Goal: Task Accomplishment & Management: Complete application form

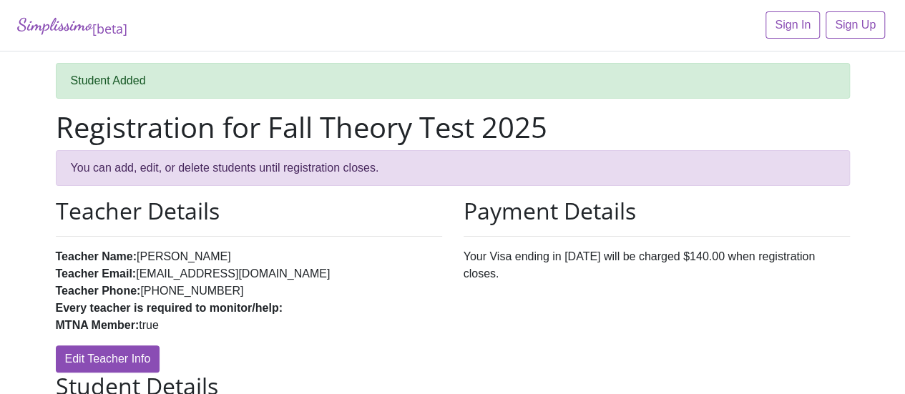
scroll to position [1, 0]
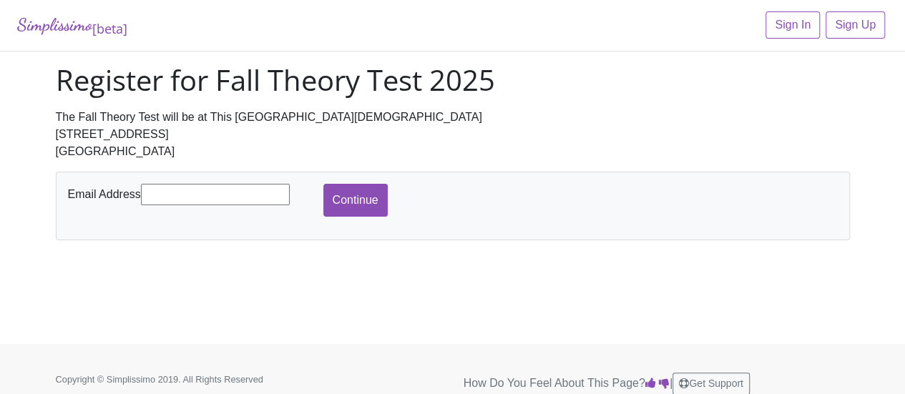
click at [260, 195] on input "text" at bounding box center [215, 194] width 149 height 21
type input "[EMAIL_ADDRESS][DOMAIN_NAME]"
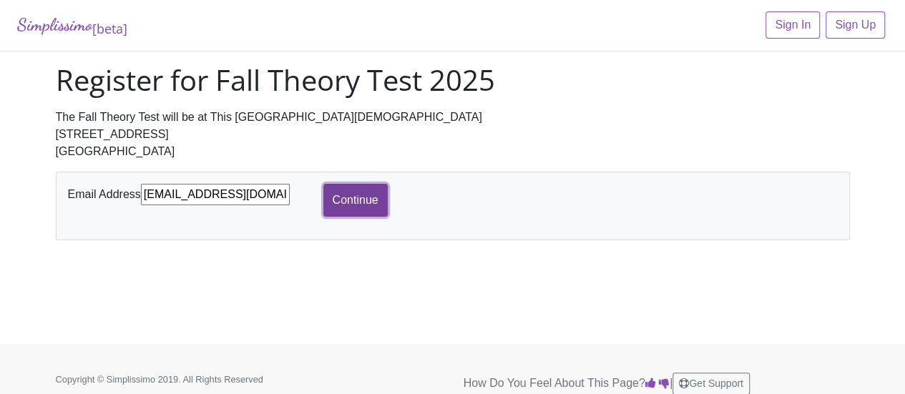
click at [336, 197] on input "Continue" at bounding box center [355, 200] width 64 height 33
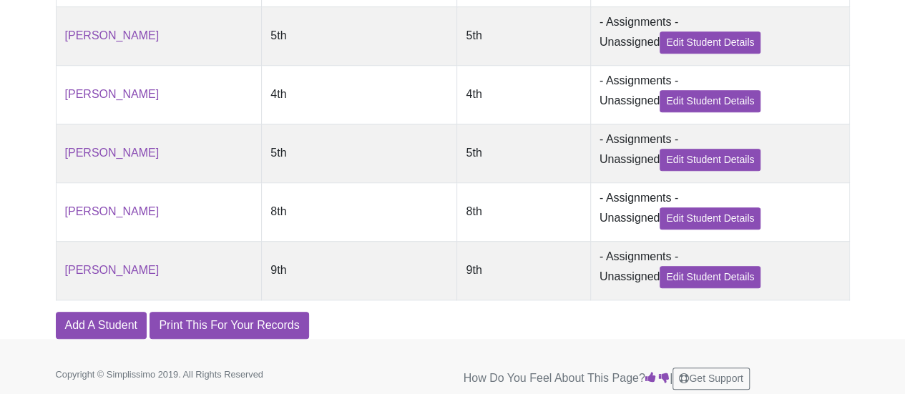
scroll to position [537, 0]
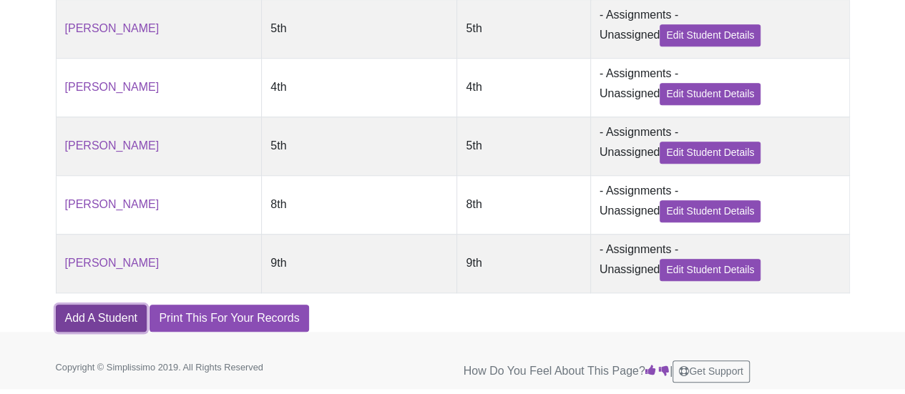
click at [129, 314] on link "Add A Student" at bounding box center [101, 318] width 91 height 27
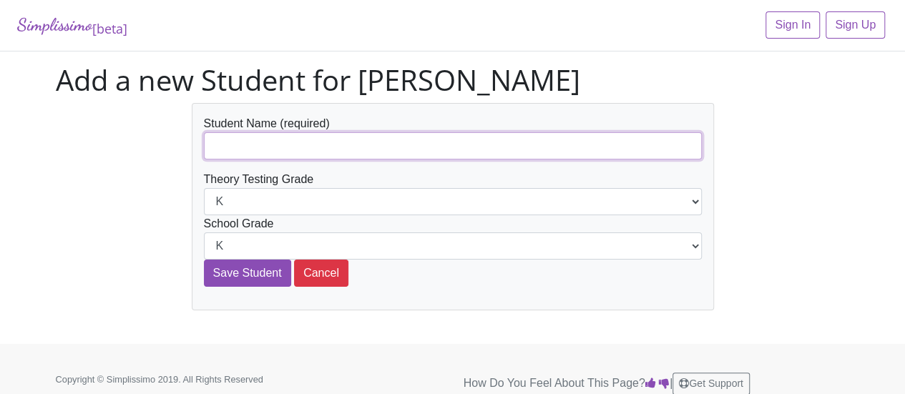
click at [247, 138] on input "text" at bounding box center [453, 145] width 498 height 27
type input "[PERSON_NAME]"
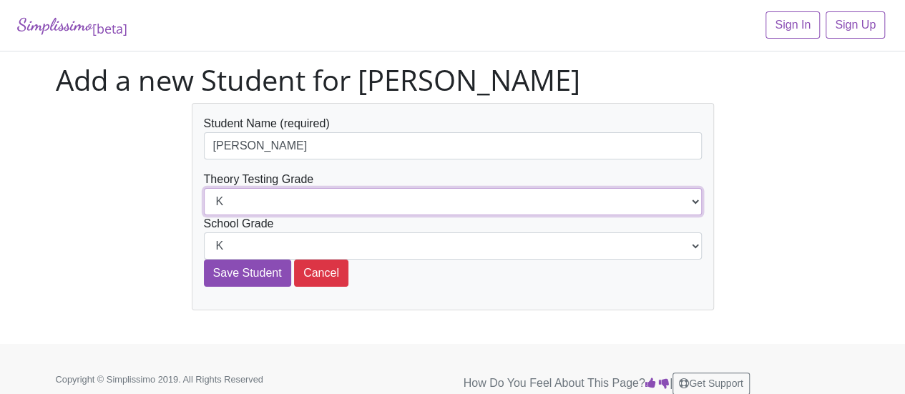
click at [694, 201] on select "K 1st 2nd 3rd 4th 5th 6th 7th 8th 9th 10th 11th 12th" at bounding box center [453, 201] width 498 height 27
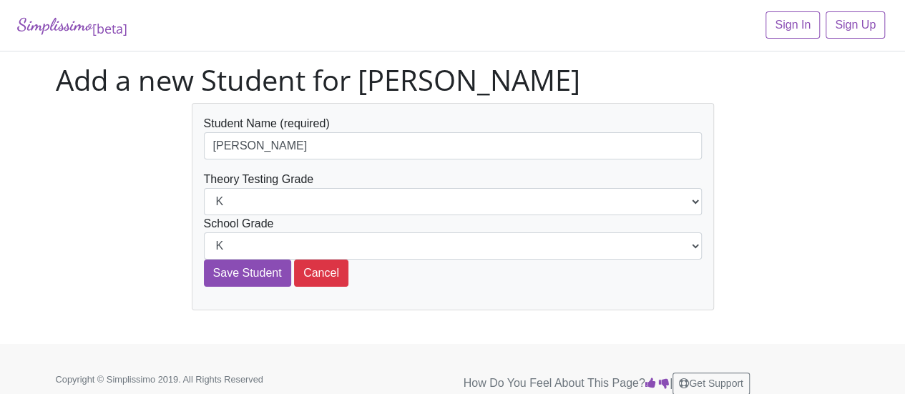
click at [77, 105] on div "Student Name (required) Liam Burnett Theory Testing Grade K 1st 2nd 3rd 4th 5th…" at bounding box center [453, 206] width 816 height 207
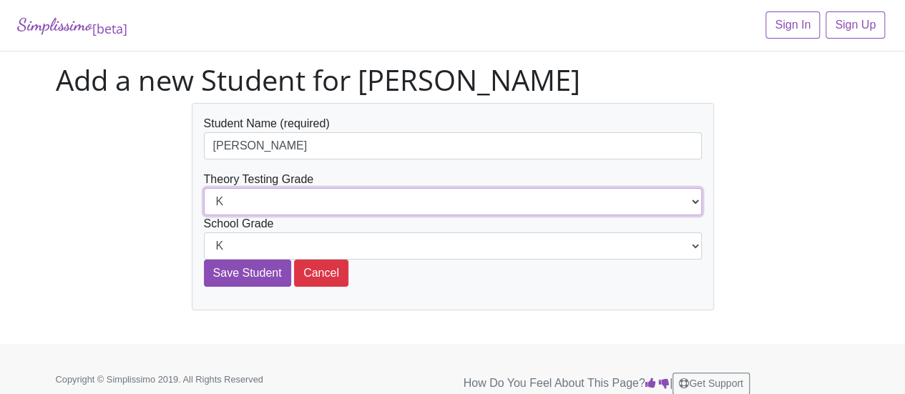
click at [339, 195] on select "K 1st 2nd 3rd 4th 5th 6th 7th 8th 9th 10th 11th 12th" at bounding box center [453, 201] width 498 height 27
select select "6th"
click at [204, 188] on select "K 1st 2nd 3rd 4th 5th 6th 7th 8th 9th 10th 11th 12th" at bounding box center [453, 201] width 498 height 27
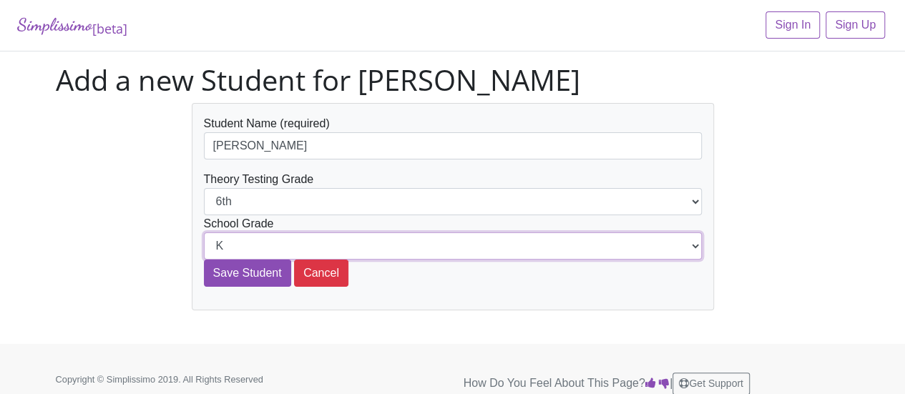
click at [301, 241] on select "K 1st 2nd 3rd 4th 5th 6th 7th 8th 9th 10th 11th 12th" at bounding box center [453, 246] width 498 height 27
select select "6th"
click at [204, 233] on select "K 1st 2nd 3rd 4th 5th 6th 7th 8th 9th 10th 11th 12th" at bounding box center [453, 246] width 498 height 27
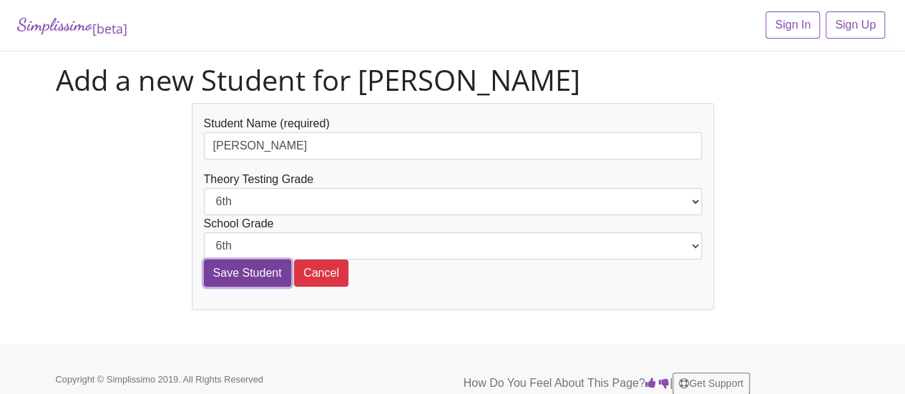
click at [236, 272] on input "Save Student" at bounding box center [247, 273] width 87 height 27
